Goal: Task Accomplishment & Management: Use online tool/utility

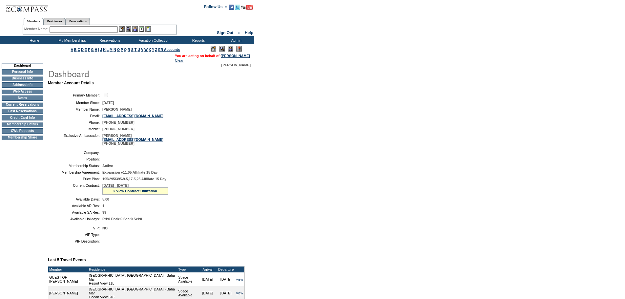
click at [19, 105] on td "Current Reservations" at bounding box center [23, 104] width 42 height 5
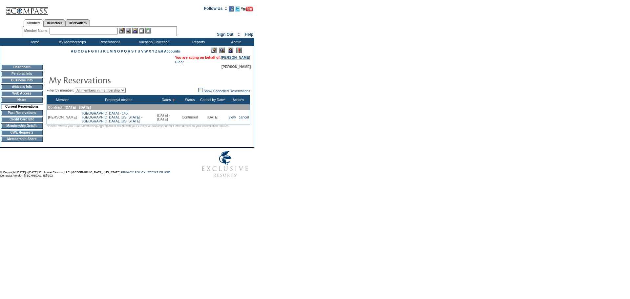
click at [240, 58] on link "[PERSON_NAME]" at bounding box center [235, 57] width 29 height 4
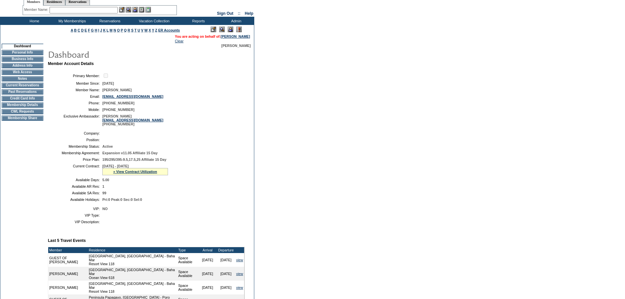
scroll to position [20, 0]
click at [13, 114] on td "CWL Requests" at bounding box center [23, 111] width 42 height 5
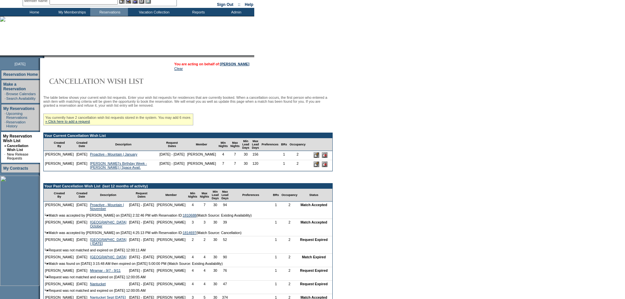
scroll to position [29, 0]
click at [79, 123] on link "» Click here to add a request" at bounding box center [67, 121] width 45 height 4
